Goal: Information Seeking & Learning: Learn about a topic

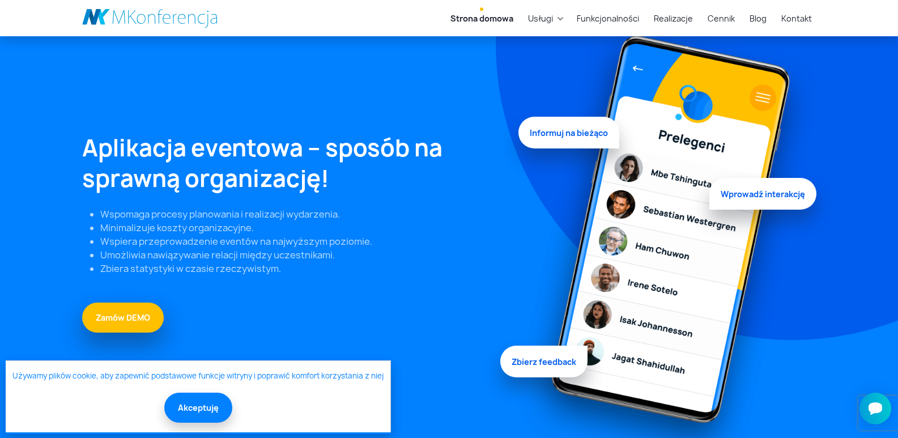
scroll to position [210, 0]
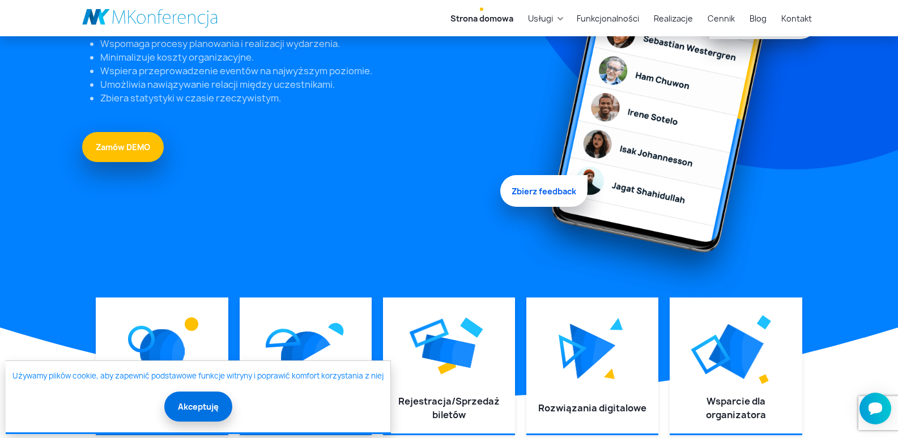
click at [190, 406] on button "Akceptuję" at bounding box center [198, 406] width 68 height 30
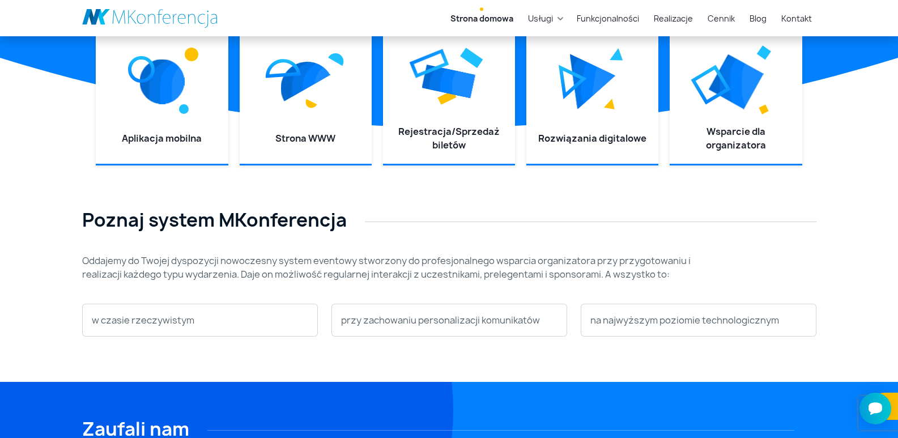
scroll to position [327, 0]
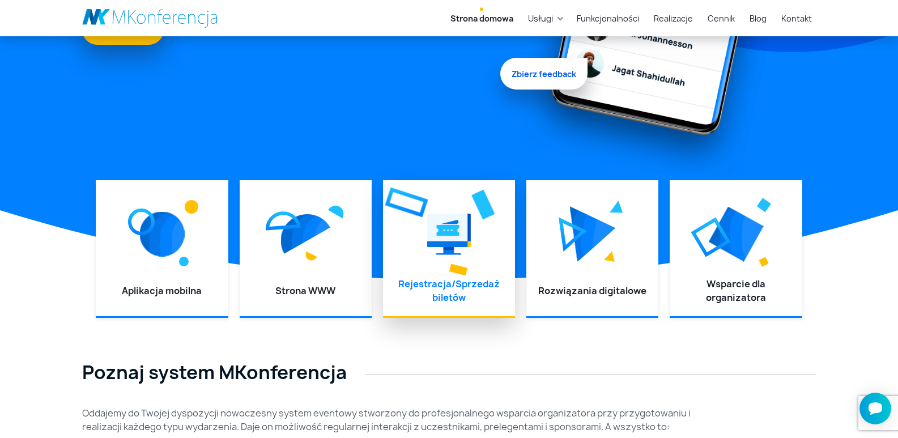
click at [412, 244] on div at bounding box center [448, 233] width 109 height 85
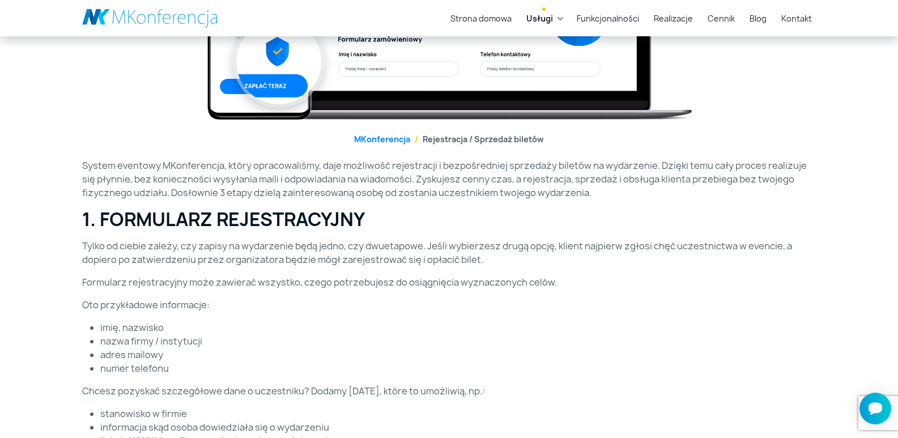
scroll to position [321, 0]
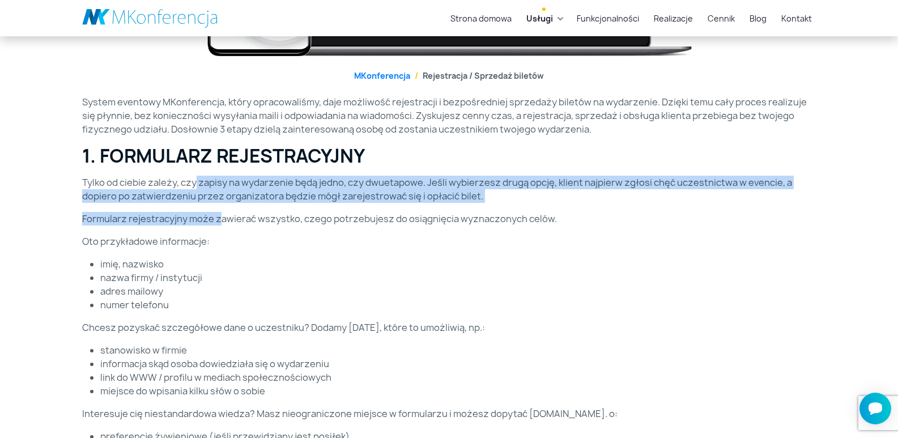
drag, startPoint x: 196, startPoint y: 180, endPoint x: 220, endPoint y: 212, distance: 40.1
click at [220, 212] on div "System eventowy MKonferencja, który opracowaliśmy, daje możliwość rejestracji i…" at bounding box center [449, 433] width 748 height 677
click at [220, 211] on div "System eventowy MKonferencja, który opracowaliśmy, daje możliwość rejestracji i…" at bounding box center [449, 433] width 748 height 677
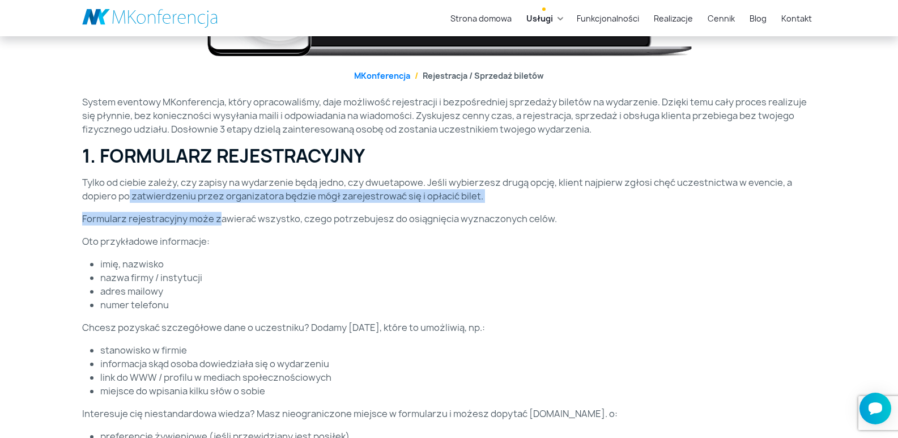
drag, startPoint x: 221, startPoint y: 211, endPoint x: 130, endPoint y: 195, distance: 92.0
click at [130, 195] on div "System eventowy MKonferencja, który opracowaliśmy, daje możliwość rejestracji i…" at bounding box center [449, 433] width 748 height 677
click at [130, 195] on p "Tylko od ciebie zależy, czy zapisy na wydarzenie będą jedno, czy dwuetapowe. Je…" at bounding box center [449, 189] width 734 height 27
drag, startPoint x: 176, startPoint y: 202, endPoint x: 187, endPoint y: 214, distance: 16.0
click at [187, 214] on div "System eventowy MKonferencja, który opracowaliśmy, daje możliwość rejestracji i…" at bounding box center [449, 433] width 748 height 677
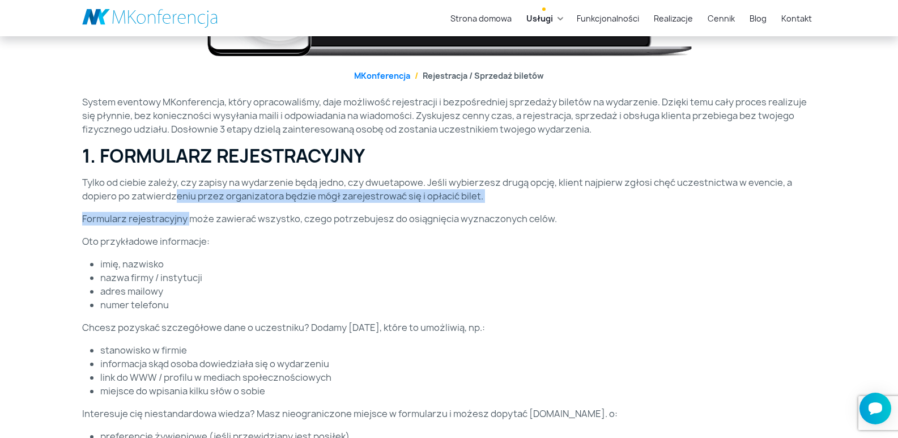
click at [187, 214] on p "Formularz rejestracyjny może zawierać wszystko, czego potrzebujesz do osiągnięc…" at bounding box center [449, 219] width 734 height 14
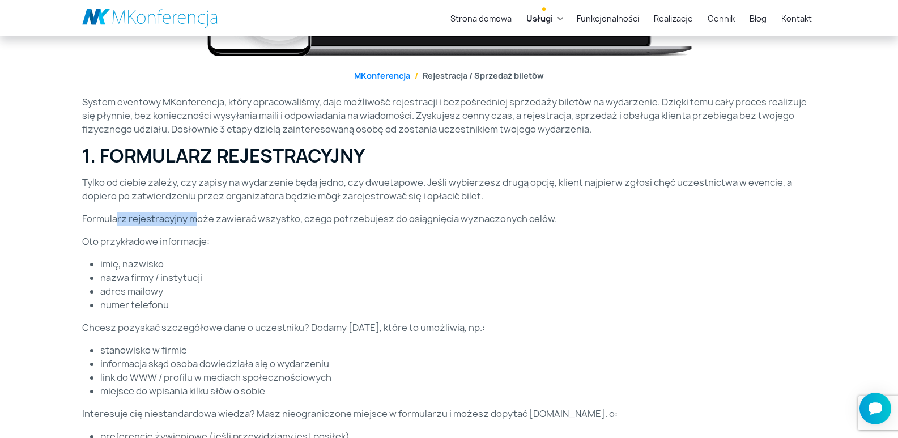
drag, startPoint x: 197, startPoint y: 220, endPoint x: 118, endPoint y: 214, distance: 78.9
click at [118, 214] on p "Formularz rejestracyjny może zawierać wszystko, czego potrzebujesz do osiągnięc…" at bounding box center [449, 219] width 734 height 14
click at [227, 222] on p "Formularz rejestracyjny może zawierać wszystko, czego potrzebujesz do osiągnięc…" at bounding box center [449, 219] width 734 height 14
drag, startPoint x: 227, startPoint y: 222, endPoint x: 201, endPoint y: 222, distance: 26.1
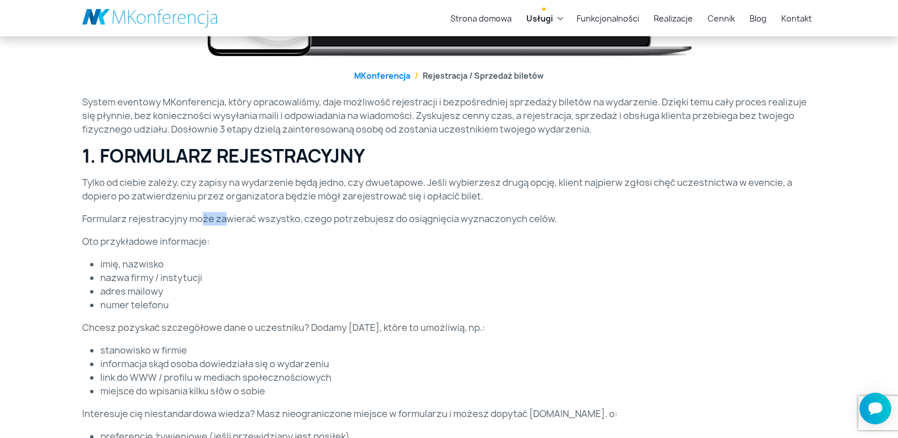
click at [201, 222] on p "Formularz rejestracyjny może zawierać wszystko, czego potrzebujesz do osiągnięc…" at bounding box center [449, 219] width 734 height 14
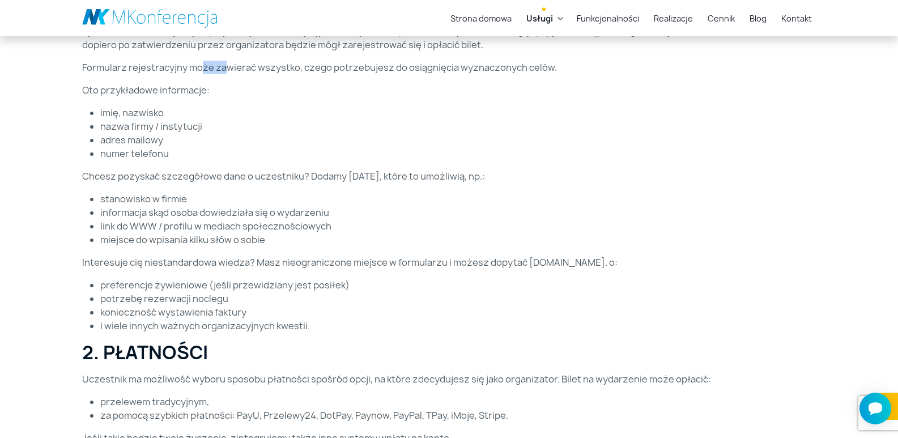
scroll to position [475, 0]
